Goal: Information Seeking & Learning: Learn about a topic

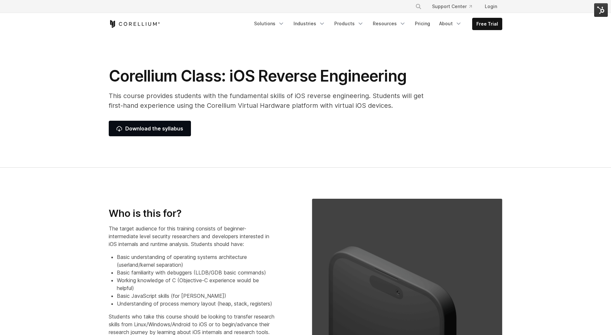
click at [266, 100] on p "This course provides students with the fundamental skills of iOS reverse engine…" at bounding box center [271, 100] width 324 height 19
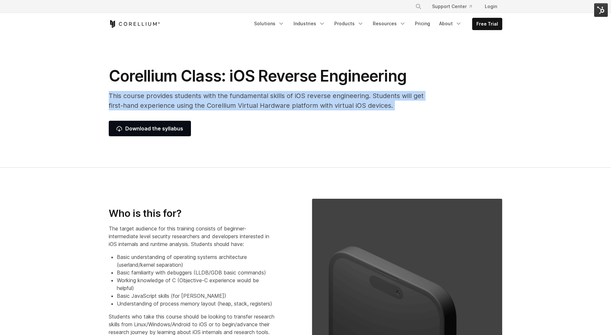
click at [266, 100] on p "This course provides students with the fundamental skills of iOS reverse engine…" at bounding box center [271, 100] width 324 height 19
copy div "This course provides students with the fundamental skills of iOS reverse engine…"
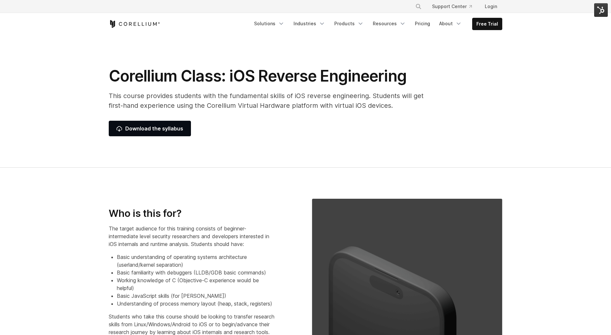
click at [201, 227] on p "The target audience for this training consists of beginner-intermediate level s…" at bounding box center [192, 236] width 166 height 23
click at [202, 227] on p "The target audience for this training consists of beginner-intermediate level s…" at bounding box center [192, 236] width 166 height 23
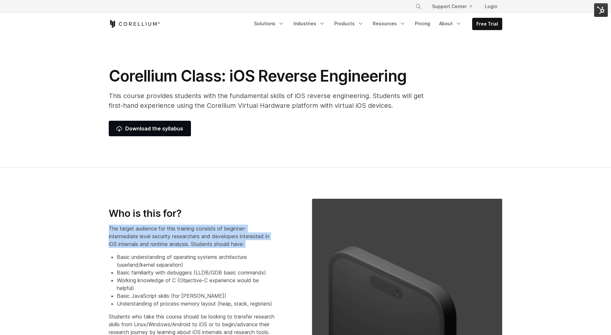
click at [202, 227] on p "The target audience for this training consists of beginner-intermediate level s…" at bounding box center [192, 236] width 166 height 23
click at [252, 236] on p "The target audience for this training consists of beginner-intermediate level s…" at bounding box center [192, 236] width 166 height 23
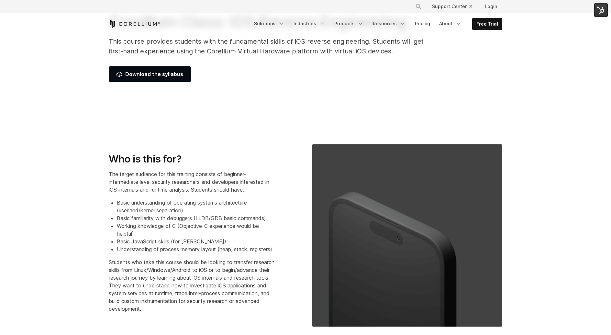
scroll to position [55, 0]
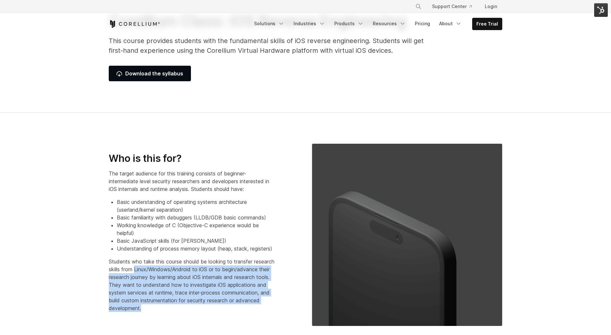
drag, startPoint x: 159, startPoint y: 272, endPoint x: 247, endPoint y: 309, distance: 95.7
click at [247, 309] on p "Students who take this course should be looking to transfer research skills fro…" at bounding box center [192, 285] width 166 height 54
click at [239, 290] on p "Students who take this course should be looking to transfer research skills fro…" at bounding box center [192, 285] width 166 height 54
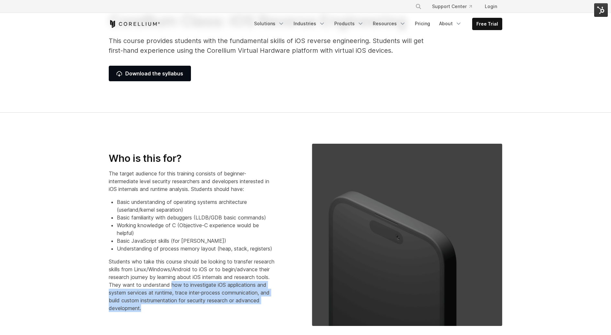
drag, startPoint x: 243, startPoint y: 289, endPoint x: 253, endPoint y: 309, distance: 22.4
click at [253, 309] on p "Students who take this course should be looking to transfer research skills fro…" at bounding box center [192, 285] width 166 height 54
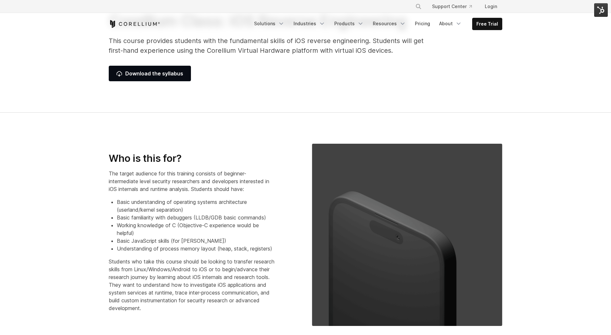
click at [209, 265] on p "Students who take this course should be looking to transfer research skills fro…" at bounding box center [192, 285] width 166 height 54
drag, startPoint x: 227, startPoint y: 167, endPoint x: 198, endPoint y: 188, distance: 36.2
click at [198, 188] on p "The target audience for this training consists of beginner-intermediate level s…" at bounding box center [192, 181] width 166 height 23
copy p "beginner-intermediate level security researchers and developers interested in i…"
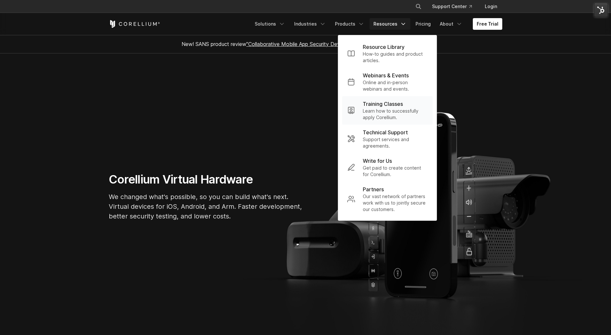
click at [389, 111] on p "Learn how to successfully apply Corellium." at bounding box center [395, 114] width 65 height 13
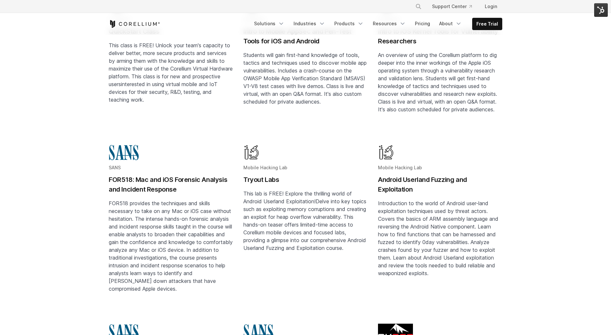
scroll to position [51, 0]
